Goal: Information Seeking & Learning: Learn about a topic

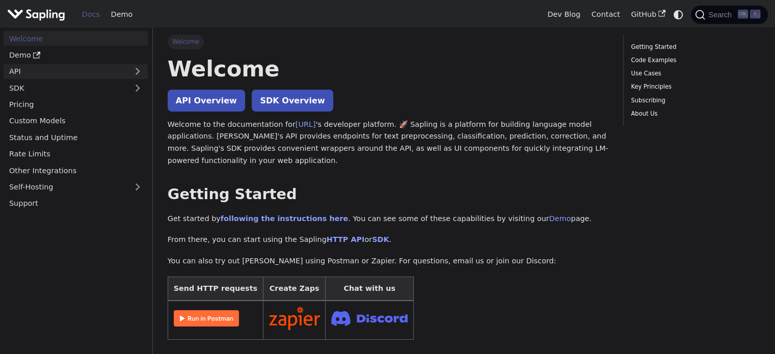
click at [87, 75] on link "API" at bounding box center [66, 71] width 124 height 15
click at [71, 89] on link "SDK" at bounding box center [66, 87] width 124 height 15
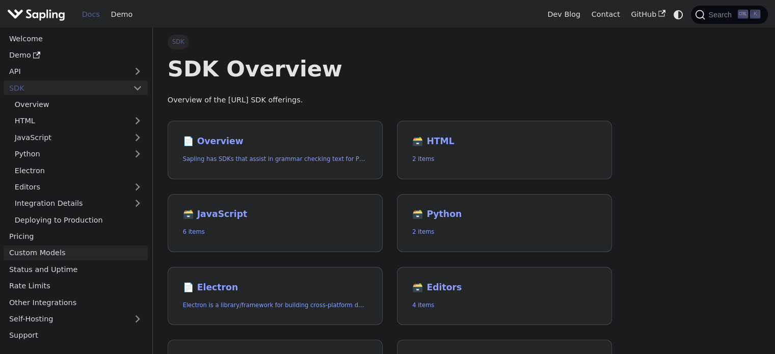
click at [57, 254] on link "Custom Models" at bounding box center [76, 253] width 144 height 15
